Goal: Task Accomplishment & Management: Complete application form

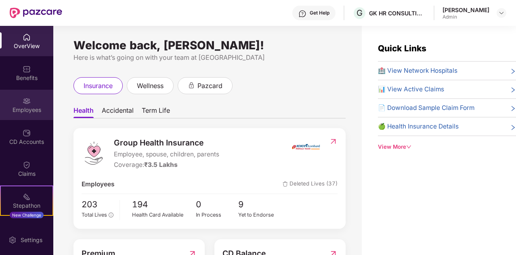
click at [25, 106] on div "Employees" at bounding box center [26, 110] width 53 height 8
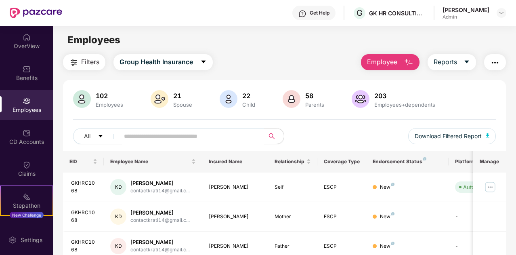
click at [383, 63] on span "Employee" at bounding box center [382, 62] width 30 height 10
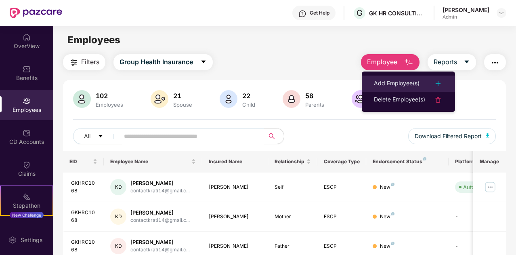
click at [392, 87] on div "Add Employee(s)" at bounding box center [397, 84] width 46 height 10
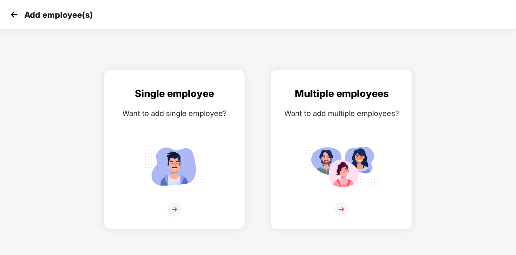
click at [328, 168] on img at bounding box center [341, 166] width 73 height 50
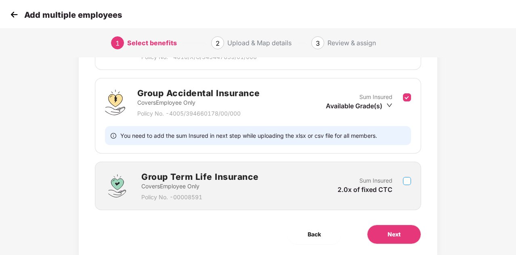
scroll to position [182, 0]
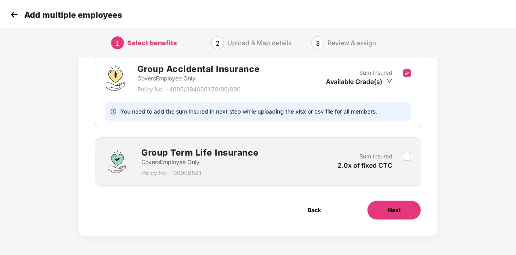
click at [390, 215] on button "Next" at bounding box center [394, 209] width 54 height 19
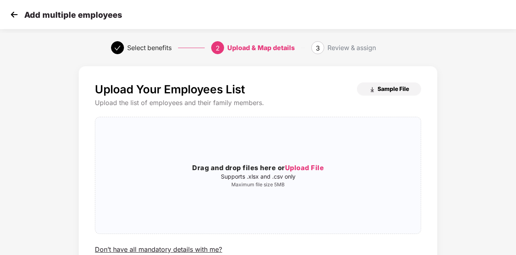
click at [384, 86] on span "Sample File" at bounding box center [392, 89] width 31 height 8
click at [298, 166] on span "Upload File" at bounding box center [304, 167] width 39 height 8
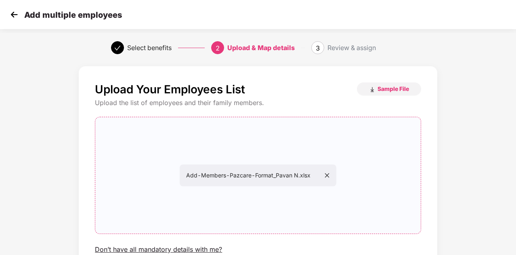
scroll to position [61, 0]
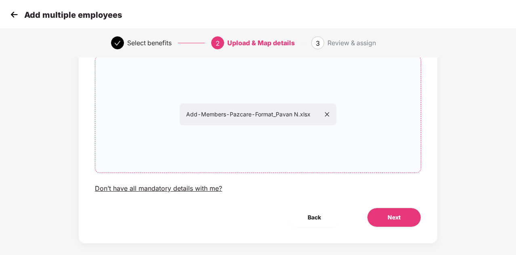
click at [395, 206] on div "Upload Your Employees List Sample File Upload the list of employees and their f…" at bounding box center [258, 124] width 358 height 238
click at [393, 214] on span "Next" at bounding box center [394, 217] width 13 height 9
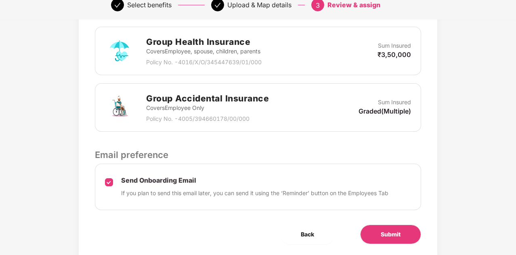
scroll to position [259, 0]
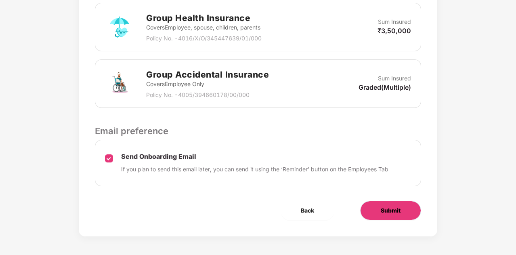
click at [379, 211] on button "Submit" at bounding box center [390, 210] width 61 height 19
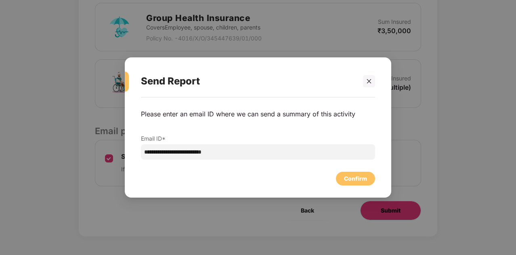
scroll to position [0, 0]
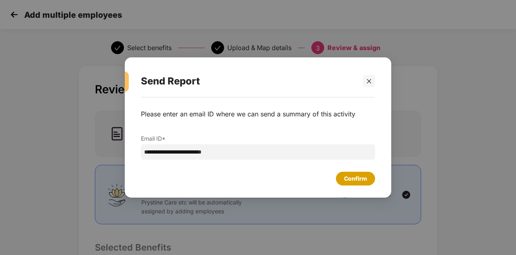
click at [364, 177] on div "Confirm" at bounding box center [355, 178] width 23 height 9
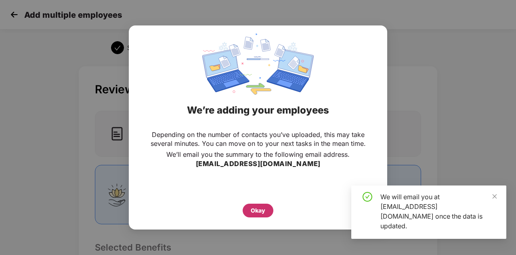
click at [249, 209] on div "Okay" at bounding box center [258, 210] width 31 height 14
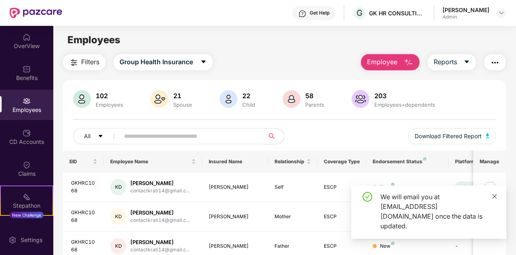
click at [495, 199] on icon "close" at bounding box center [495, 196] width 6 height 6
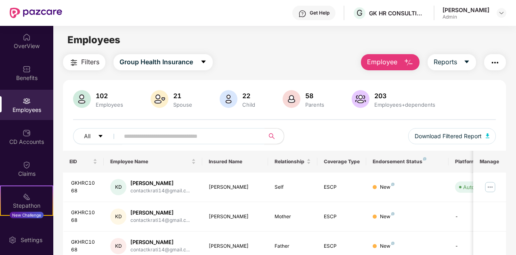
click at [207, 136] on input "text" at bounding box center [189, 136] width 130 height 12
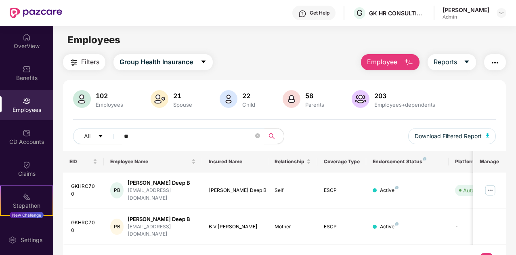
type input "*"
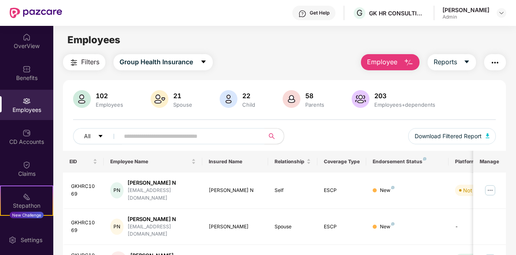
click at [34, 115] on div "Employees" at bounding box center [26, 105] width 53 height 30
click at [493, 187] on img at bounding box center [490, 190] width 13 height 13
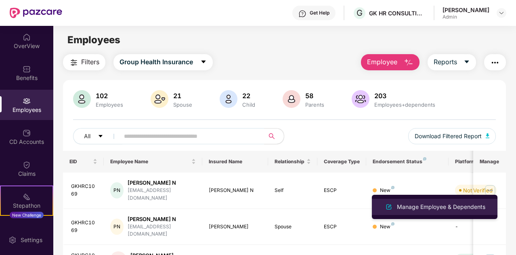
click at [429, 205] on div "Manage Employee & Dependents" at bounding box center [441, 206] width 92 height 9
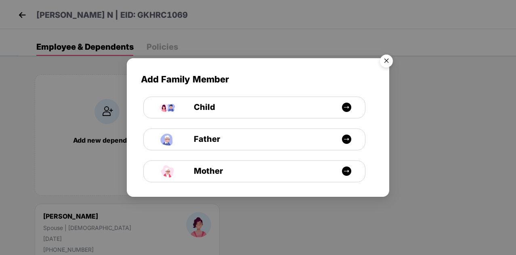
click at [390, 65] on img "Close" at bounding box center [386, 62] width 23 height 23
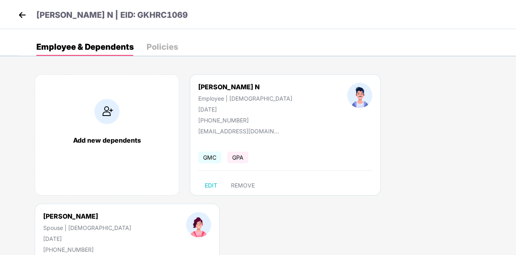
click at [149, 43] on div "Policies" at bounding box center [162, 47] width 31 height 8
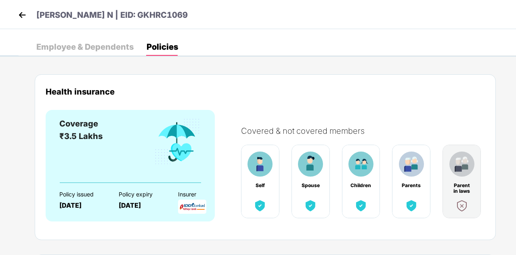
click at [54, 45] on div "Employee & Dependents" at bounding box center [84, 47] width 97 height 8
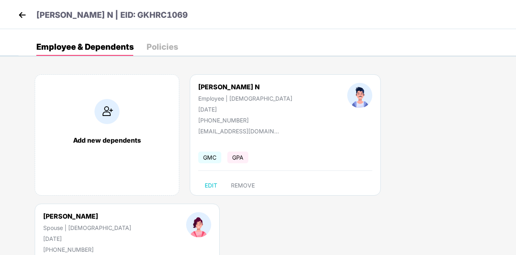
click at [25, 16] on img at bounding box center [22, 15] width 12 height 12
